Goal: Information Seeking & Learning: Learn about a topic

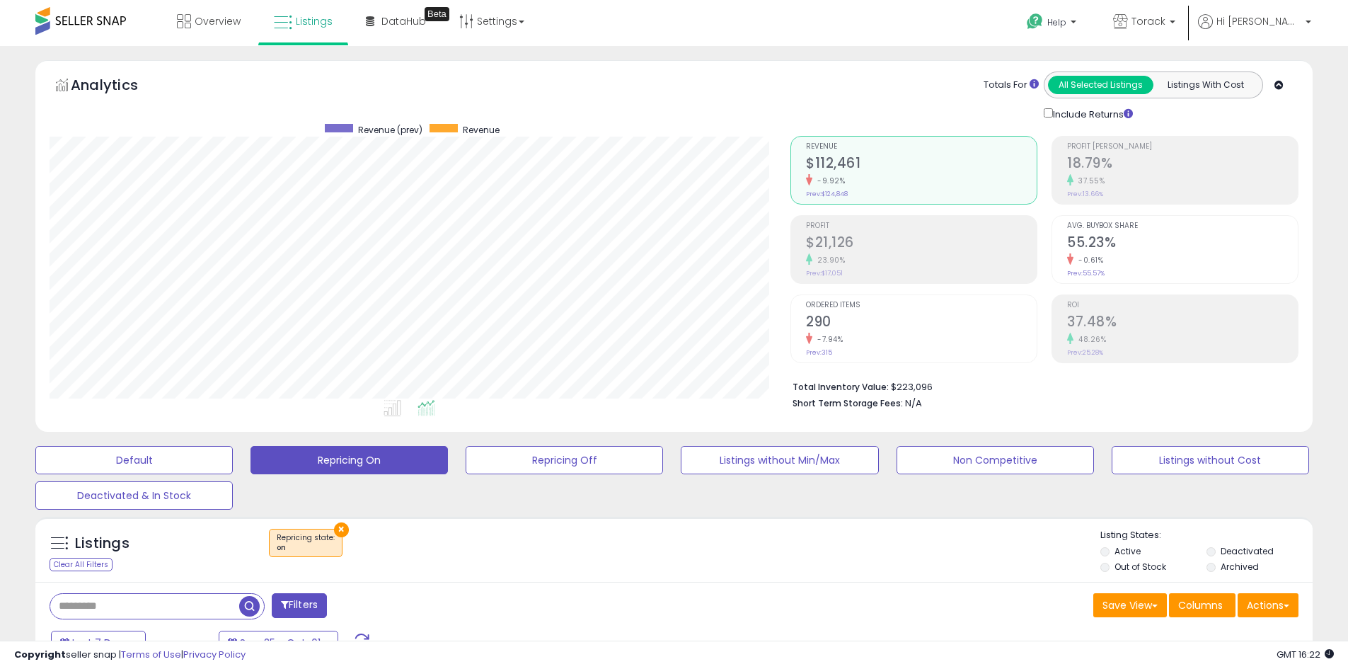
scroll to position [280, 0]
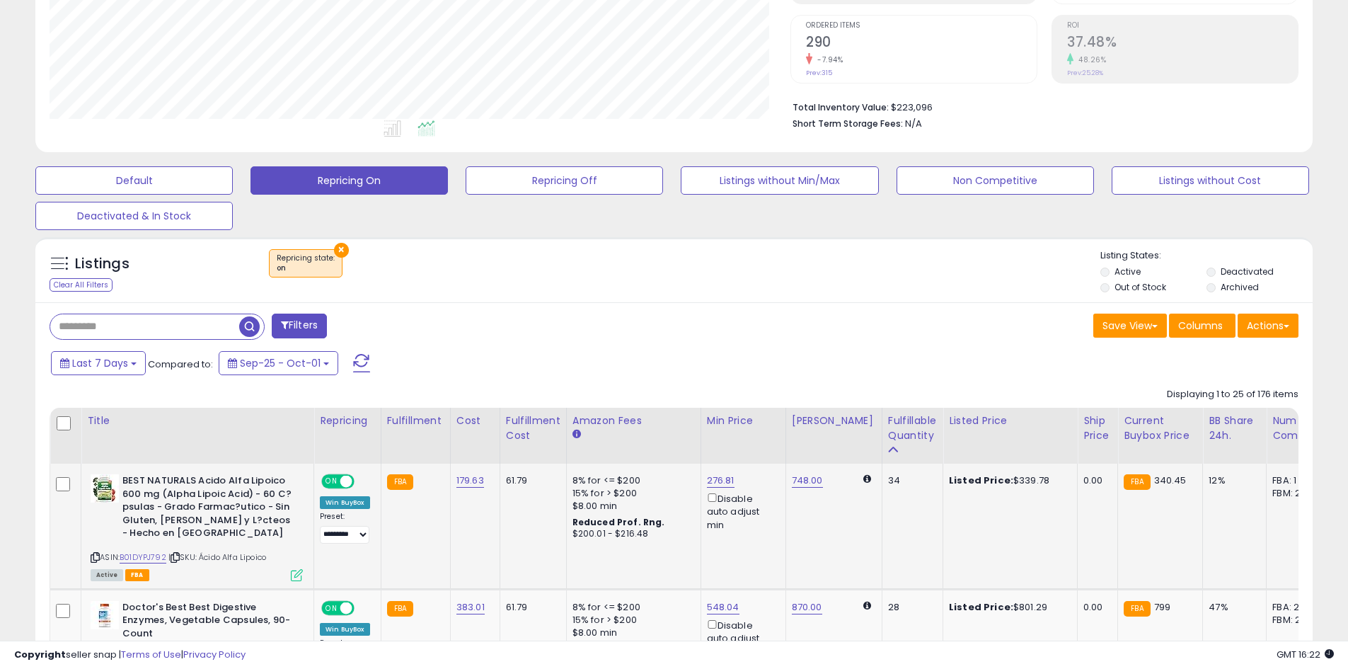
click at [95, 557] on icon at bounding box center [95, 557] width 9 height 8
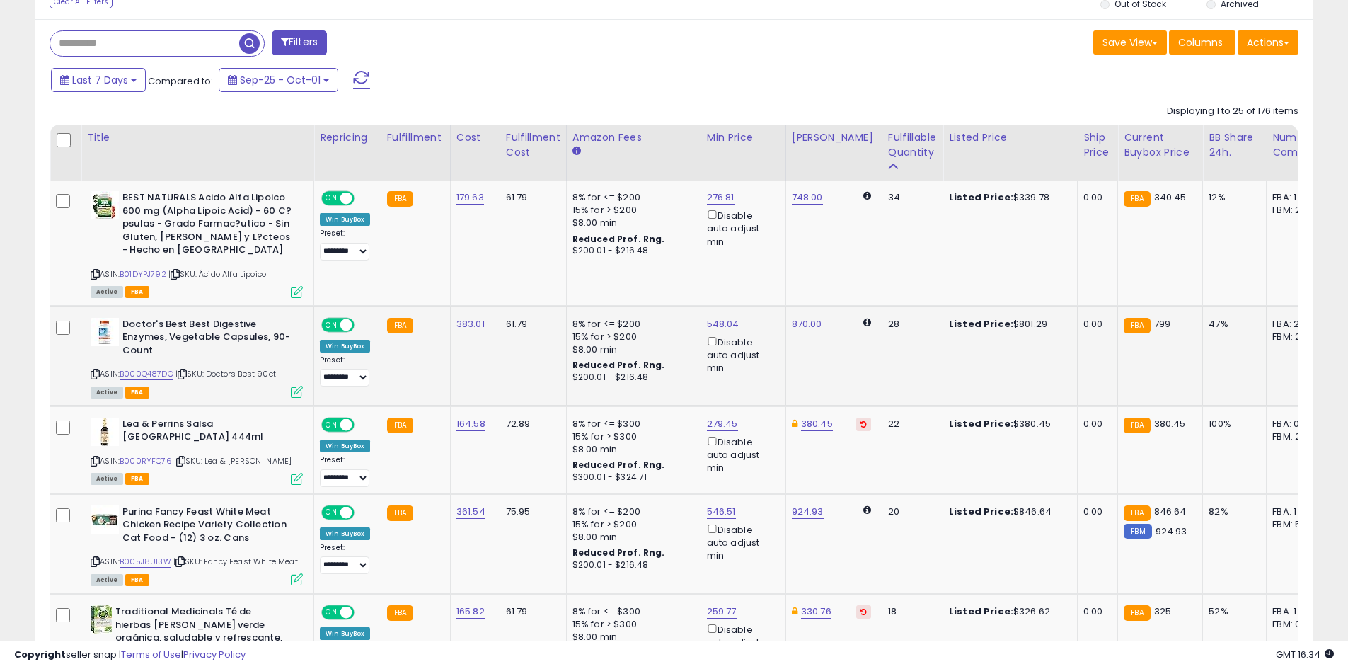
scroll to position [290, 741]
click at [157, 374] on link "B000Q487DC" at bounding box center [147, 374] width 54 height 12
click at [98, 374] on icon at bounding box center [95, 374] width 9 height 8
click at [96, 372] on icon at bounding box center [95, 374] width 9 height 8
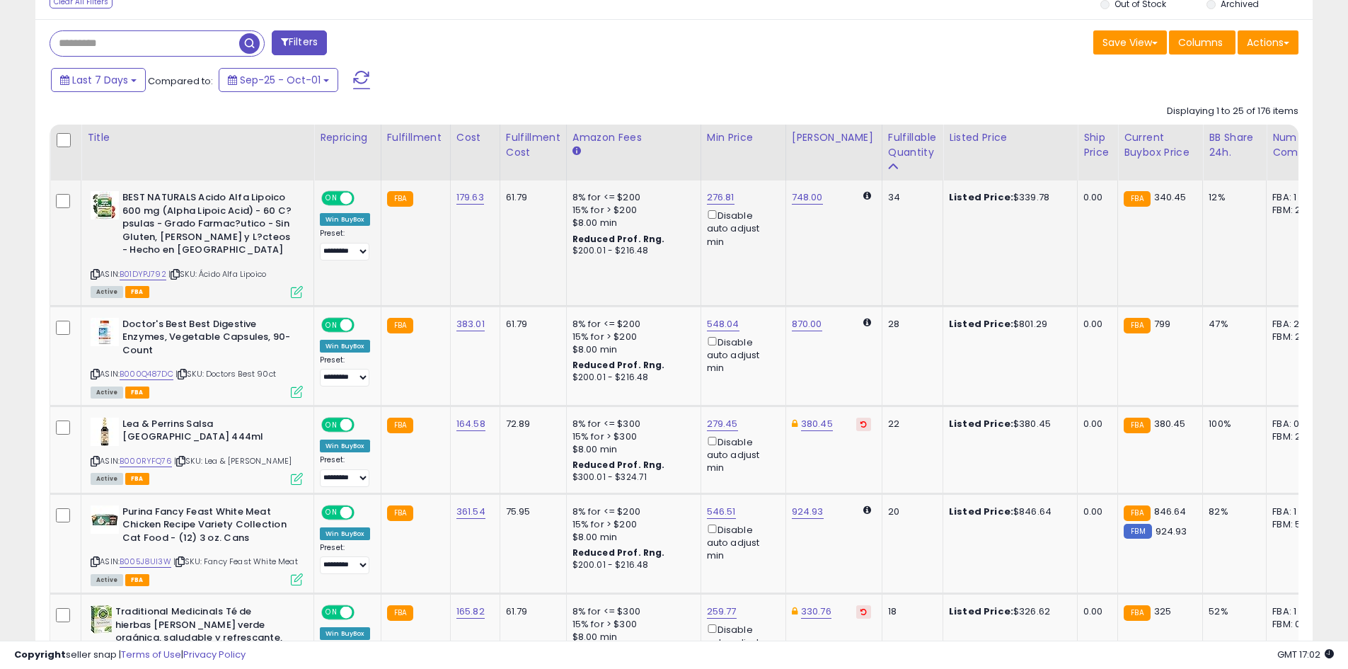
click at [95, 272] on icon at bounding box center [95, 274] width 9 height 8
click at [156, 274] on link "B01DYPJ792" at bounding box center [143, 274] width 47 height 12
click at [96, 273] on icon at bounding box center [95, 274] width 9 height 8
click at [93, 464] on icon at bounding box center [95, 461] width 9 height 8
click at [154, 459] on link "B000RYFQ76" at bounding box center [146, 461] width 52 height 12
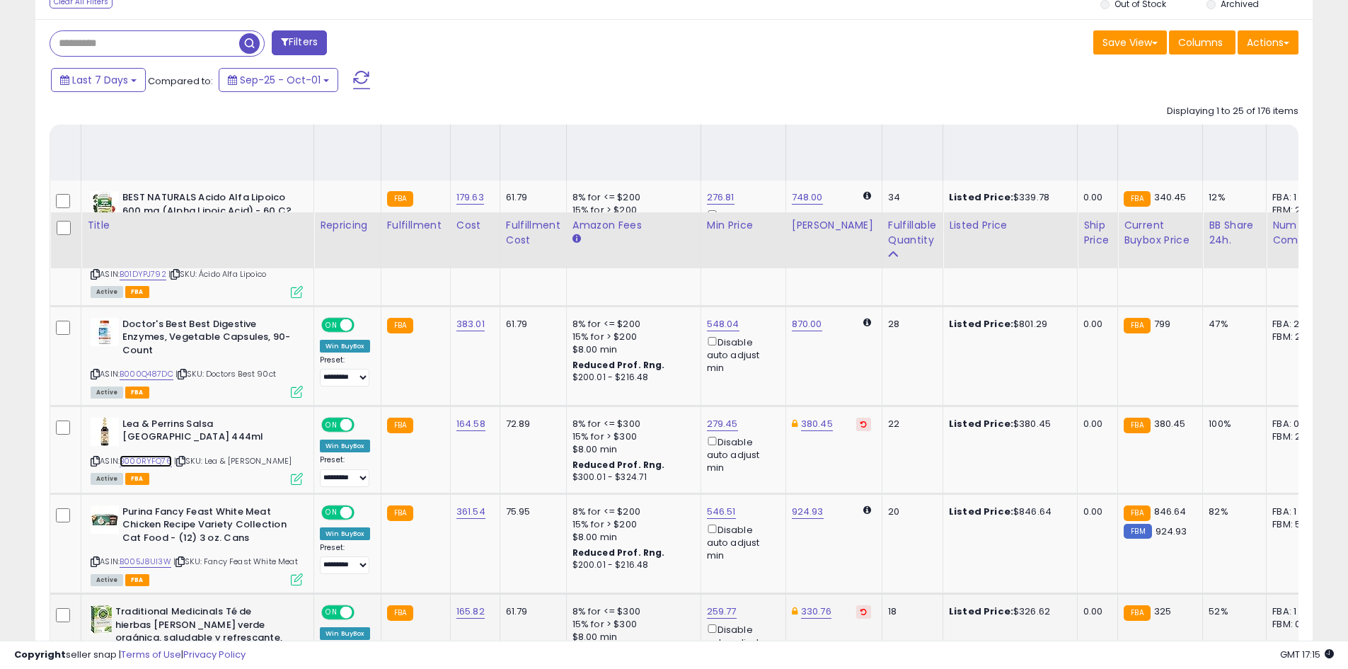
scroll to position [775, 0]
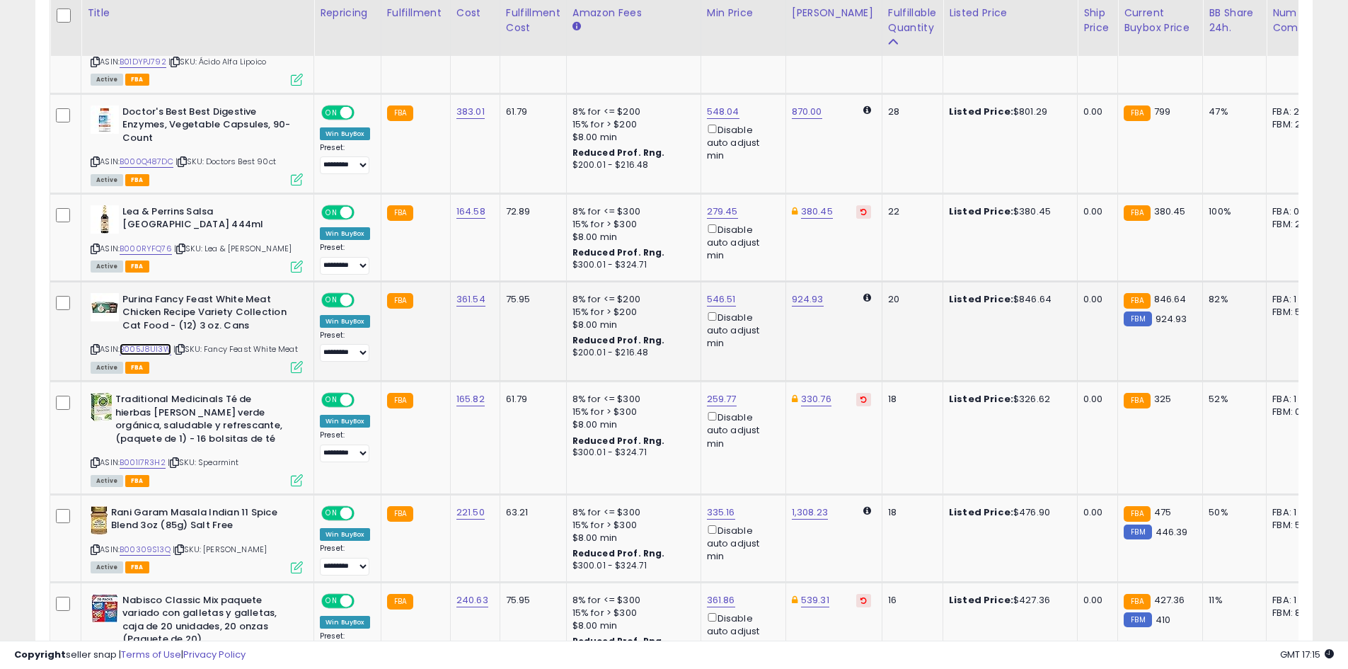
drag, startPoint x: 140, startPoint y: 350, endPoint x: 166, endPoint y: 349, distance: 25.5
click at [140, 350] on link "B005J8UI3W" at bounding box center [146, 349] width 52 height 12
click at [96, 348] on icon at bounding box center [95, 349] width 9 height 8
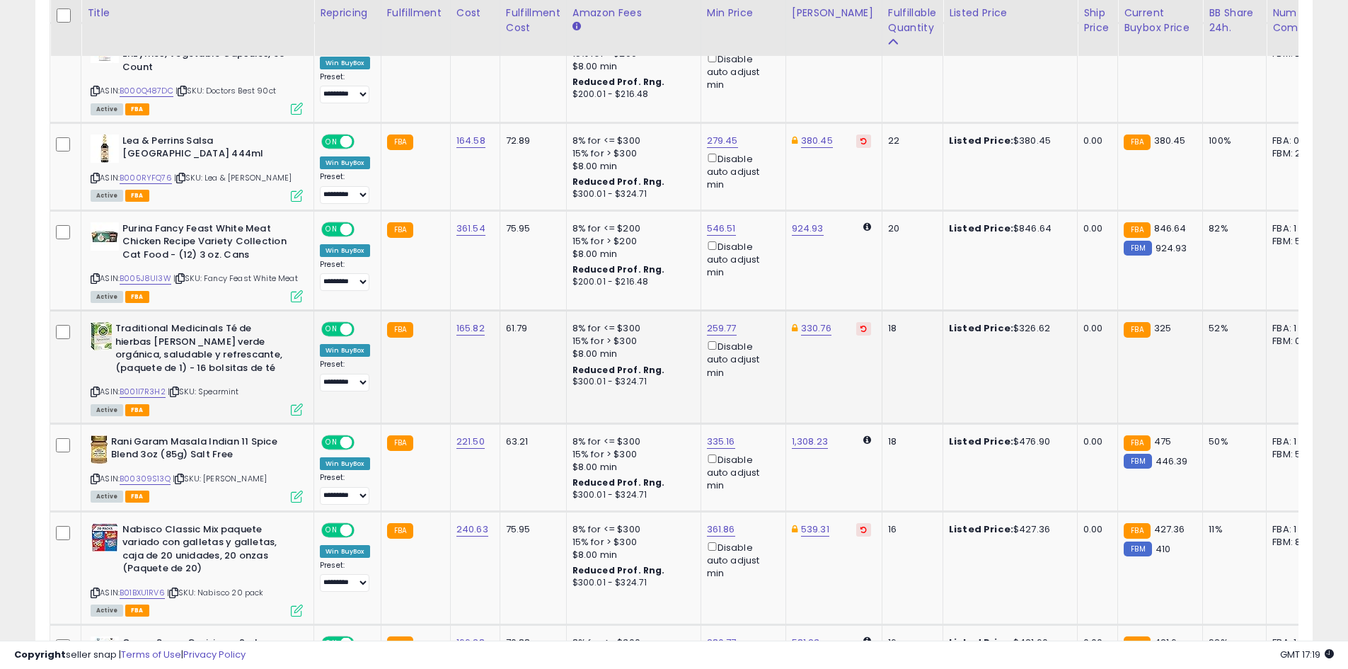
drag, startPoint x: 93, startPoint y: 388, endPoint x: 102, endPoint y: 384, distance: 9.2
click at [93, 388] on icon at bounding box center [95, 392] width 9 height 8
click at [146, 393] on link "B001I7R3H2" at bounding box center [143, 392] width 46 height 12
click at [137, 478] on link "B00309S13Q" at bounding box center [145, 479] width 51 height 12
click at [95, 480] on icon at bounding box center [95, 479] width 9 height 8
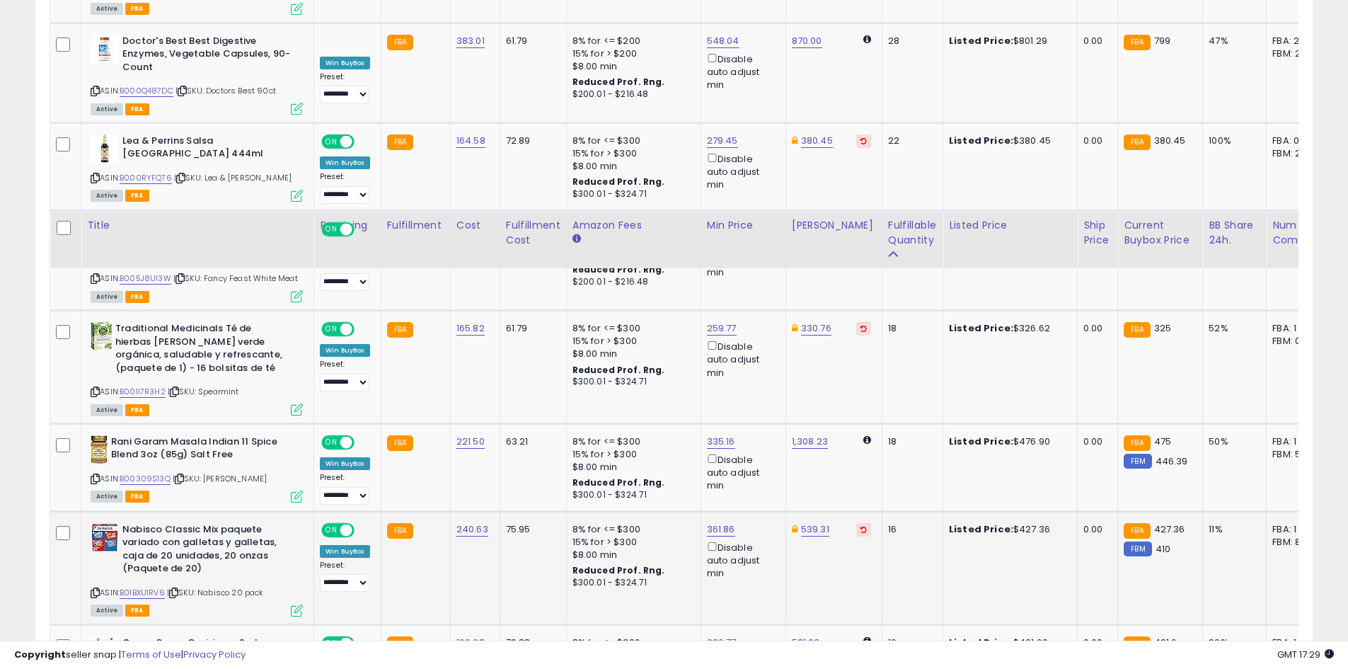
scroll to position [1058, 0]
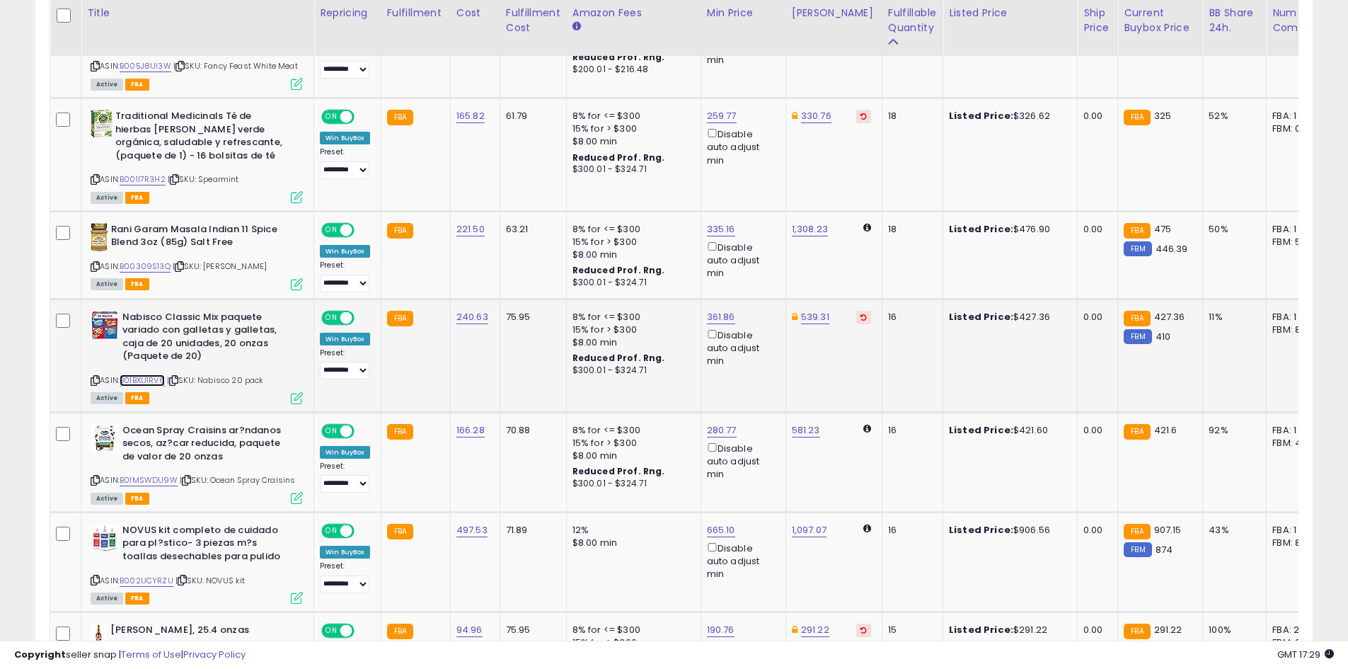
click at [156, 381] on link "B01BXU1RV6" at bounding box center [142, 380] width 45 height 12
click at [95, 381] on icon at bounding box center [95, 381] width 9 height 8
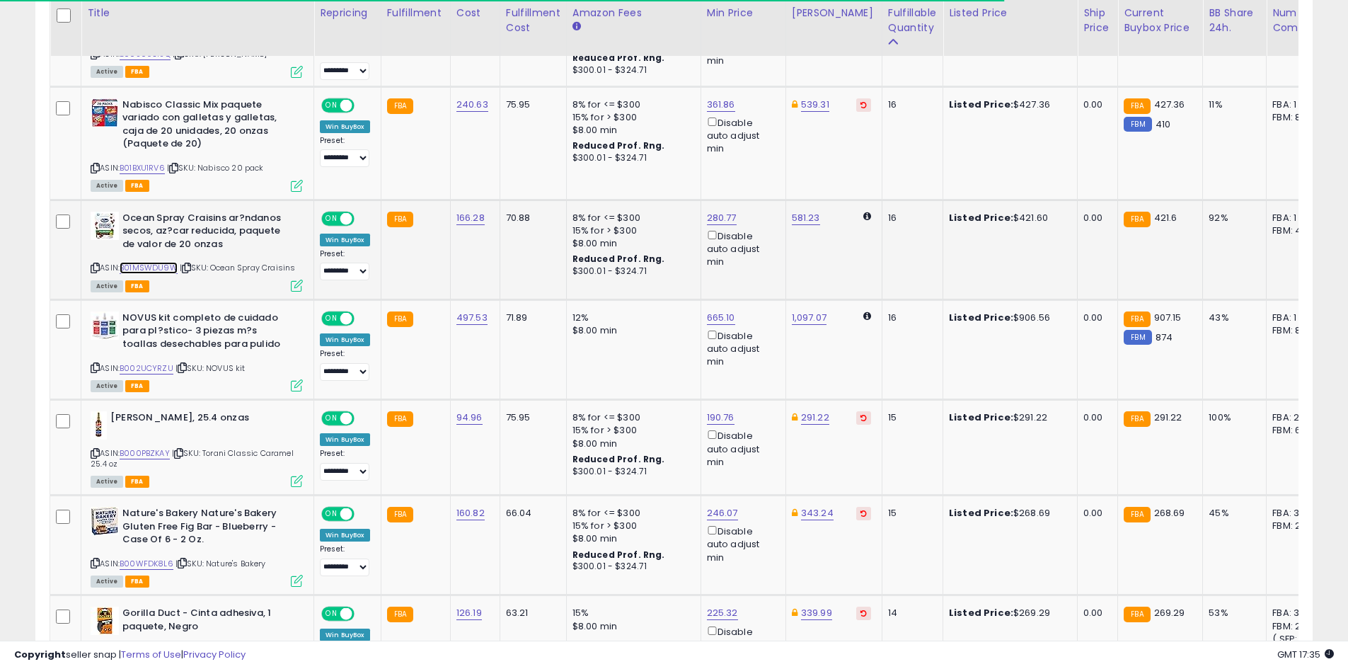
click at [163, 267] on link "B01MSWDU9W" at bounding box center [149, 268] width 58 height 12
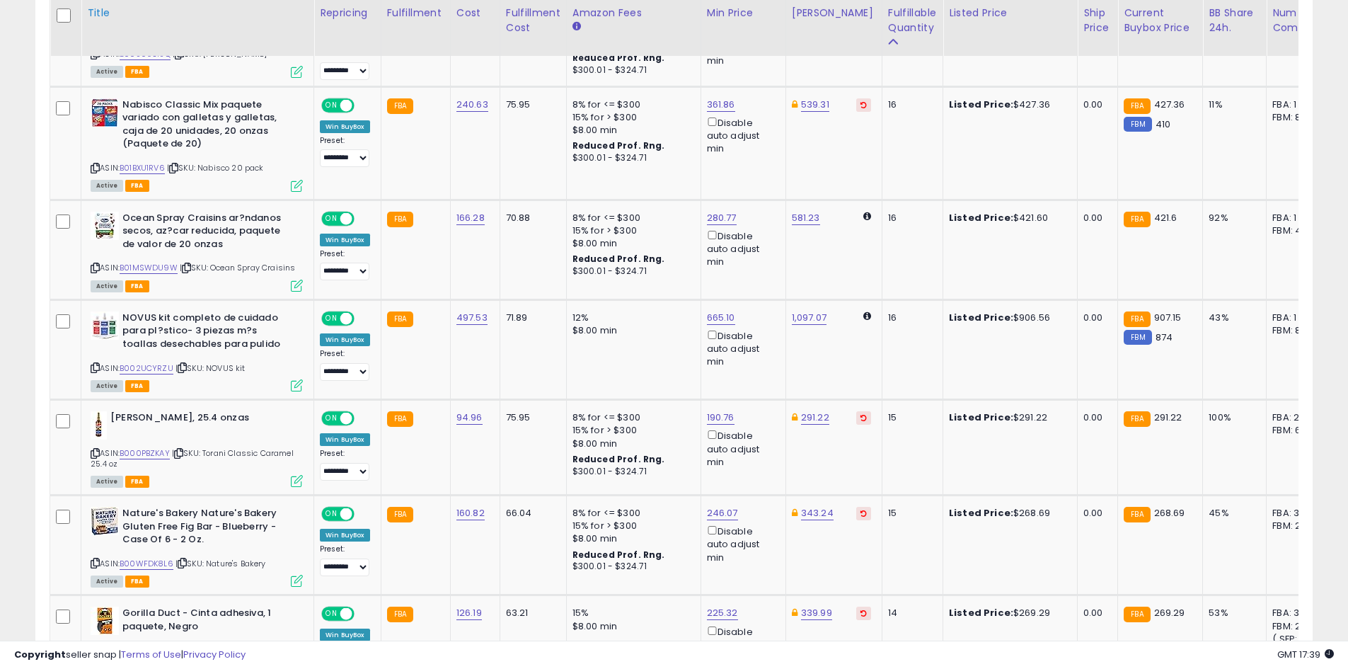
click at [93, 266] on icon at bounding box center [95, 268] width 9 height 8
click at [95, 269] on icon at bounding box center [95, 268] width 9 height 8
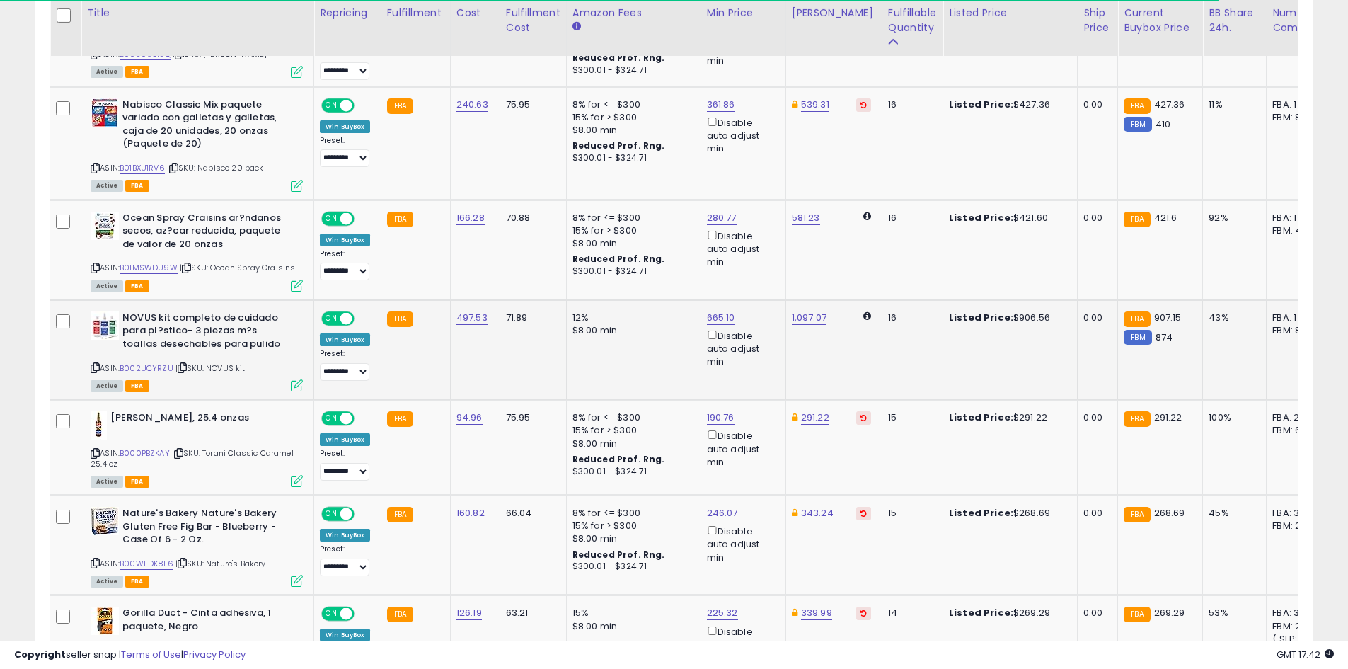
click at [97, 365] on icon at bounding box center [95, 368] width 9 height 8
click at [149, 369] on link "B002UCYRZU" at bounding box center [147, 368] width 54 height 12
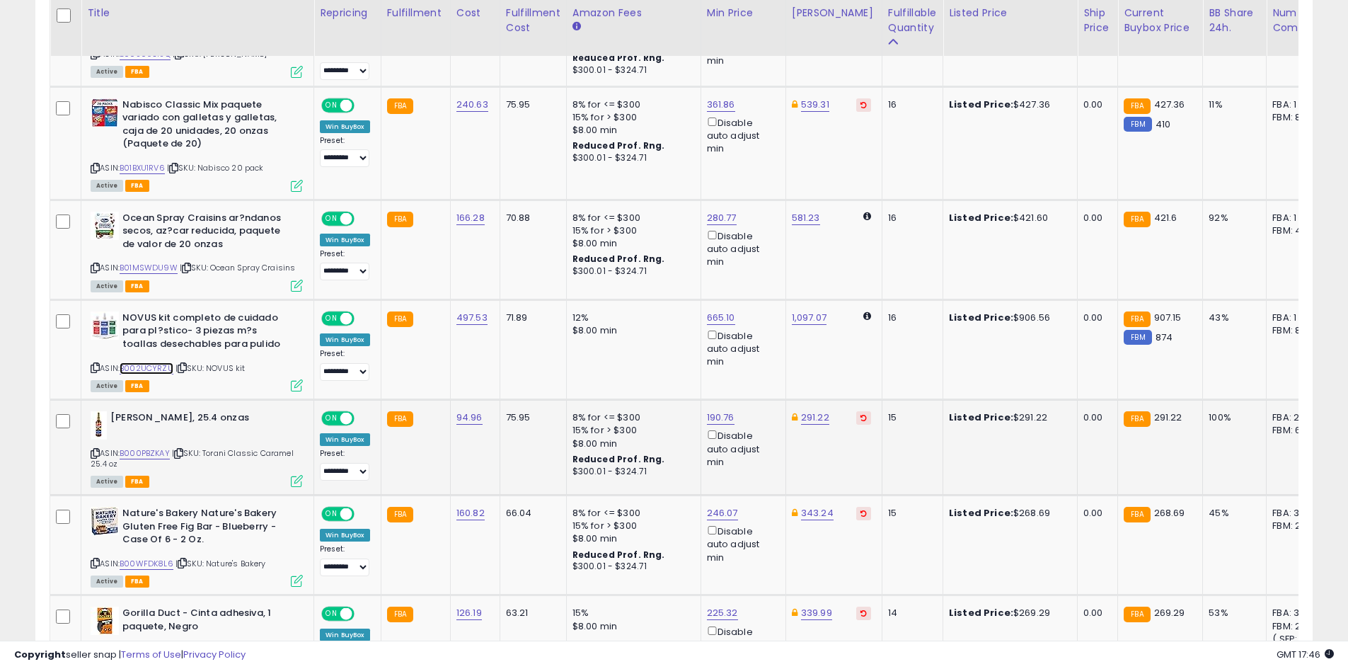
scroll to position [1412, 0]
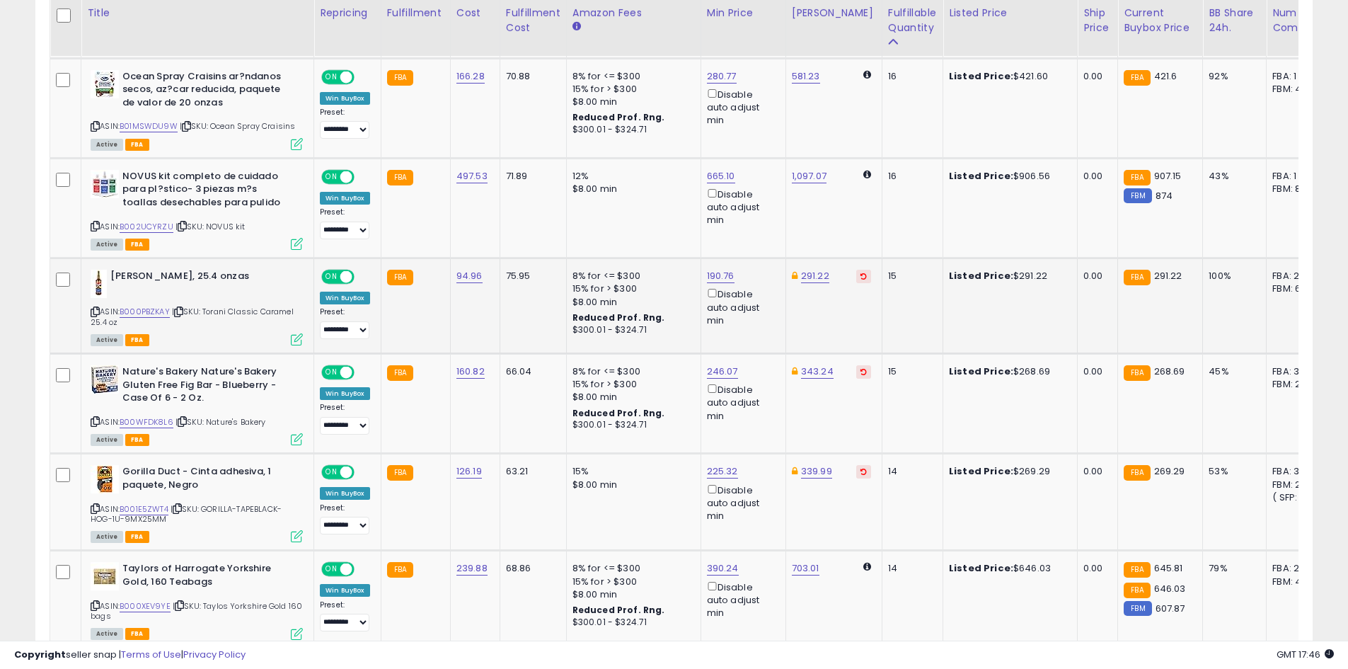
click at [93, 311] on icon at bounding box center [95, 312] width 9 height 8
click at [151, 312] on link "B000PBZKAY" at bounding box center [145, 312] width 50 height 12
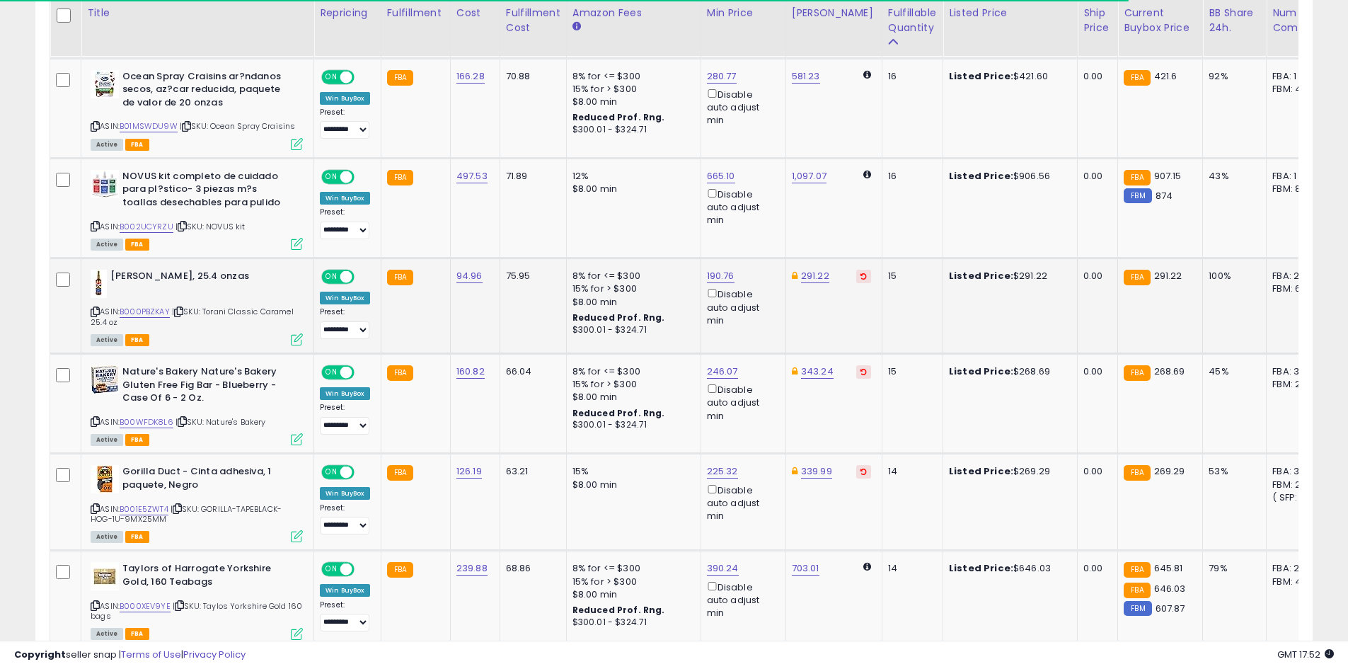
click at [93, 312] on icon at bounding box center [95, 312] width 9 height 8
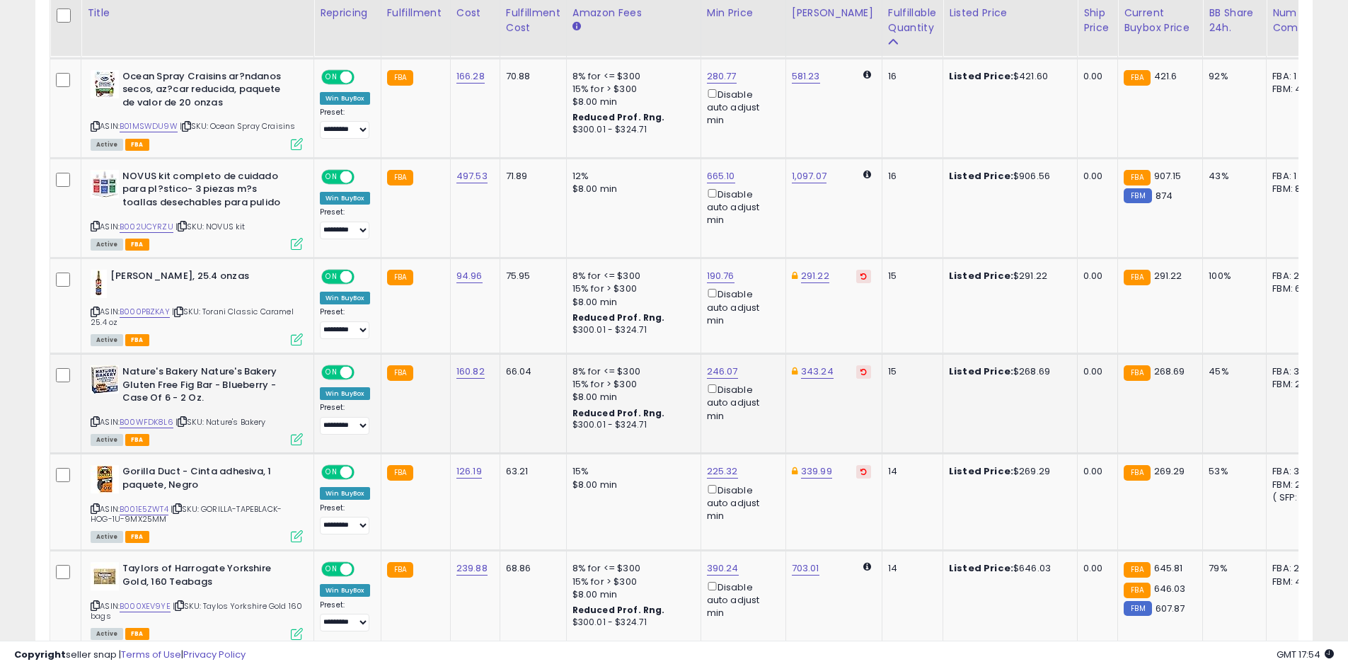
click at [98, 420] on icon at bounding box center [95, 422] width 9 height 8
click at [156, 423] on link "B00WFDK8L6" at bounding box center [147, 422] width 54 height 12
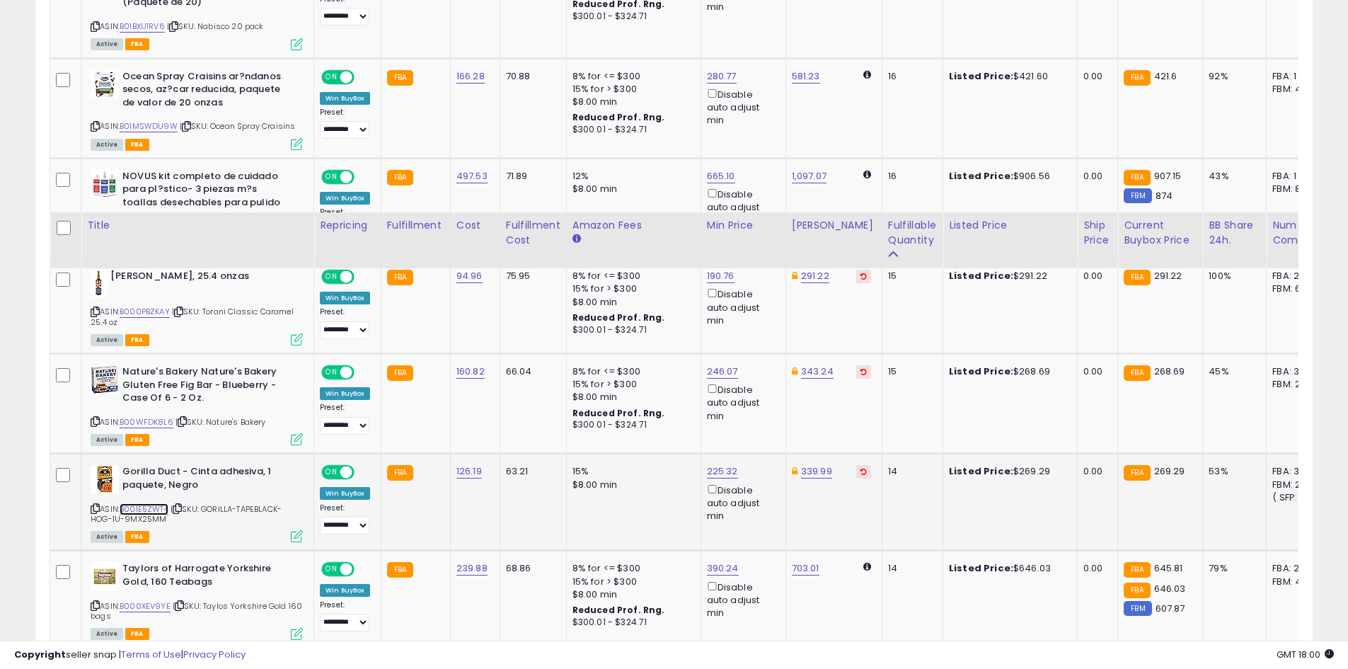
click at [146, 503] on link "B001E5ZWT4" at bounding box center [144, 509] width 49 height 12
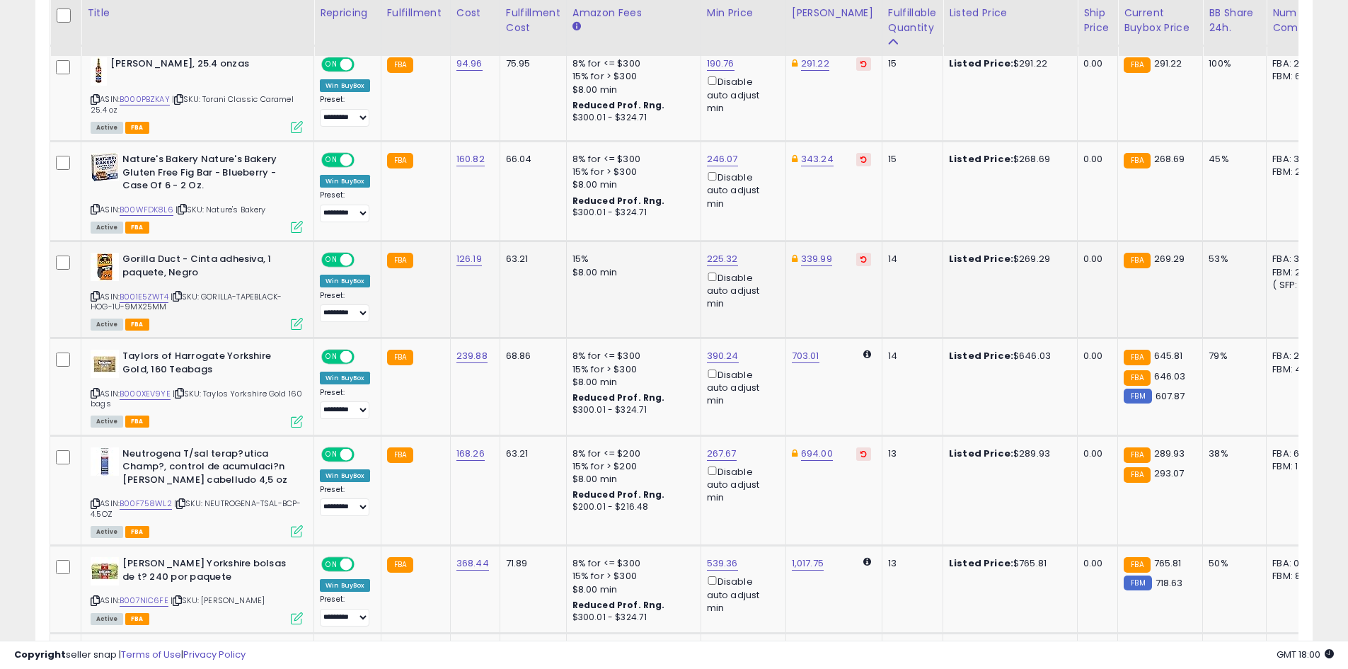
click at [96, 294] on icon at bounding box center [95, 296] width 9 height 8
click at [94, 393] on icon at bounding box center [95, 393] width 9 height 8
click at [148, 393] on link "B000XEV9YE" at bounding box center [145, 394] width 51 height 12
click at [94, 389] on icon at bounding box center [95, 393] width 9 height 8
click at [93, 501] on icon at bounding box center [95, 504] width 9 height 8
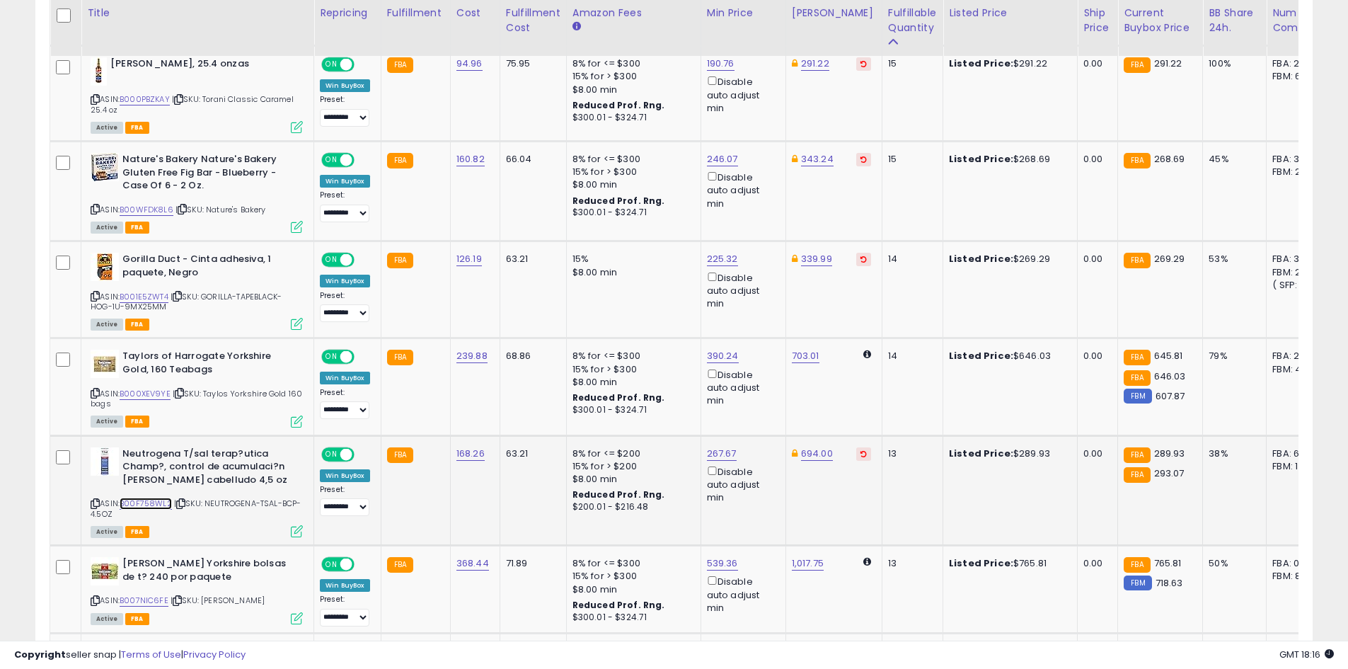
click at [146, 502] on link "B00F758WL2" at bounding box center [146, 504] width 52 height 12
